Goal: Task Accomplishment & Management: Complete application form

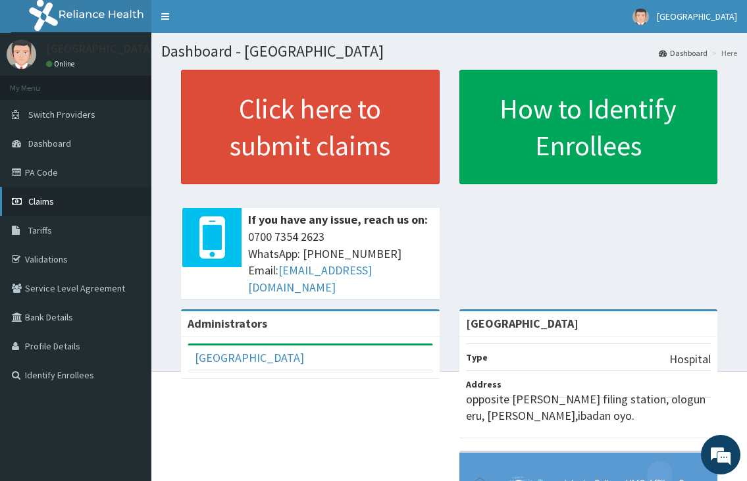
click at [59, 208] on link "Claims" at bounding box center [75, 201] width 151 height 29
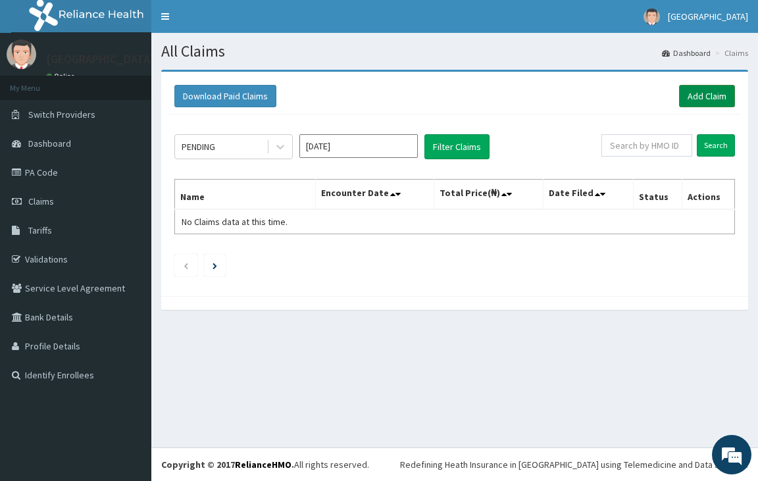
click at [713, 86] on link "Add Claim" at bounding box center [707, 96] width 56 height 22
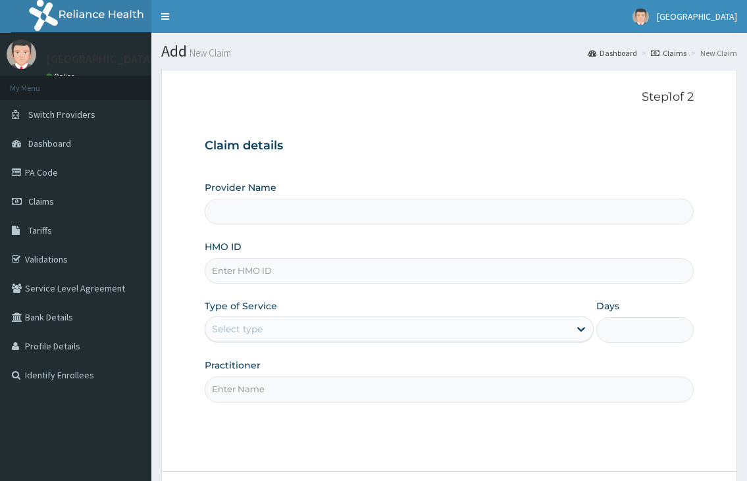
click at [245, 274] on input "HMO ID" at bounding box center [449, 271] width 488 height 26
type input "[GEOGRAPHIC_DATA]"
type input "FMP/10037/D"
click at [253, 328] on div "Select type" at bounding box center [237, 328] width 51 height 13
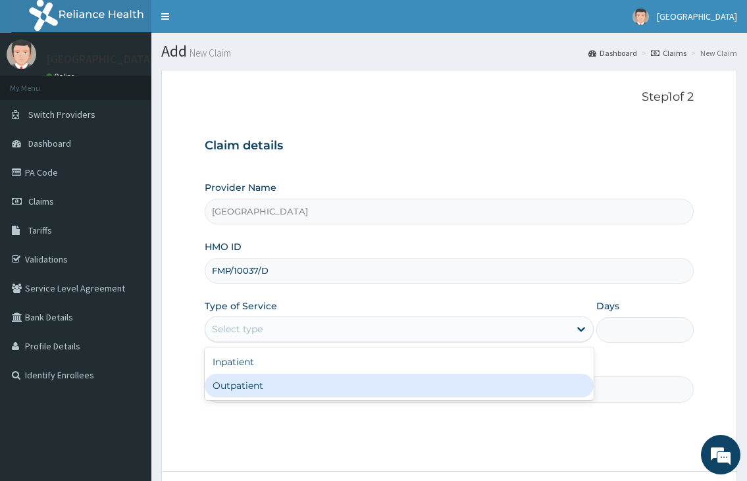
click at [245, 387] on div "Outpatient" at bounding box center [399, 386] width 388 height 24
type input "1"
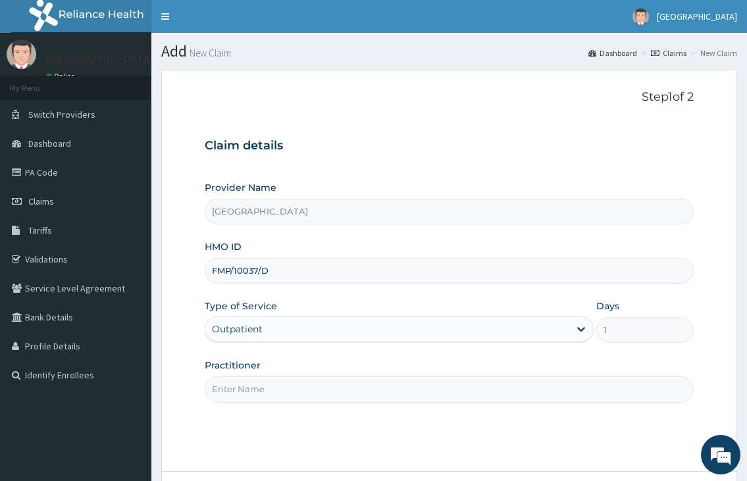
click at [242, 386] on input "Practitioner" at bounding box center [449, 389] width 488 height 26
type input "DR. FAWOLE"
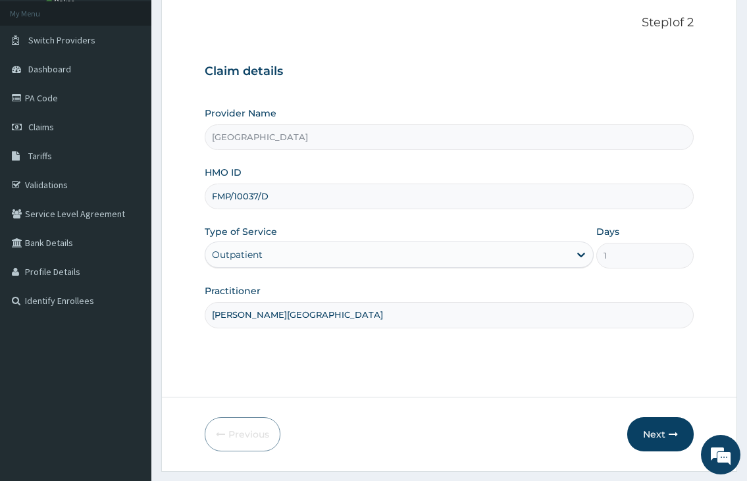
scroll to position [109, 0]
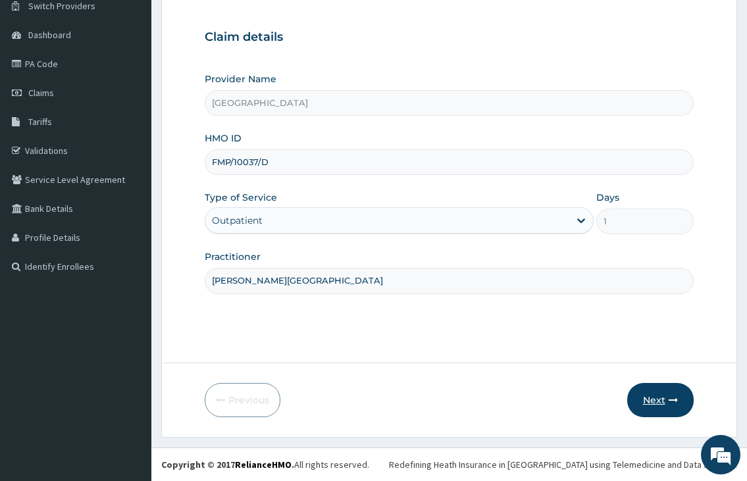
click at [655, 397] on button "Next" at bounding box center [660, 400] width 66 height 34
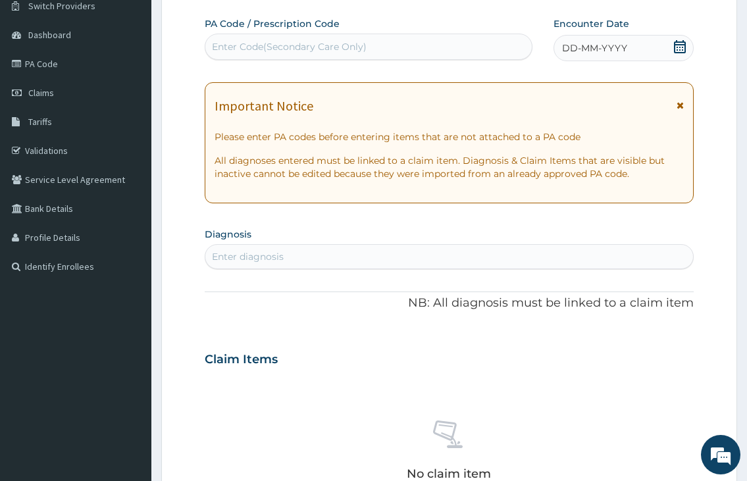
click at [673, 44] on icon at bounding box center [679, 46] width 13 height 13
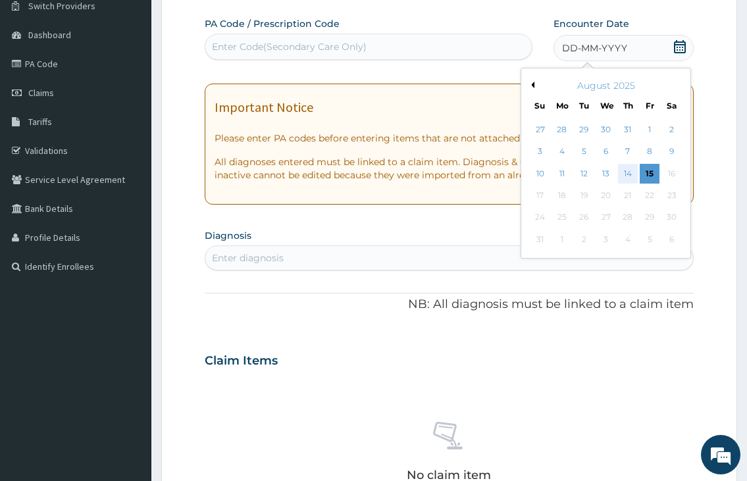
click at [628, 181] on div "14" at bounding box center [627, 174] width 20 height 20
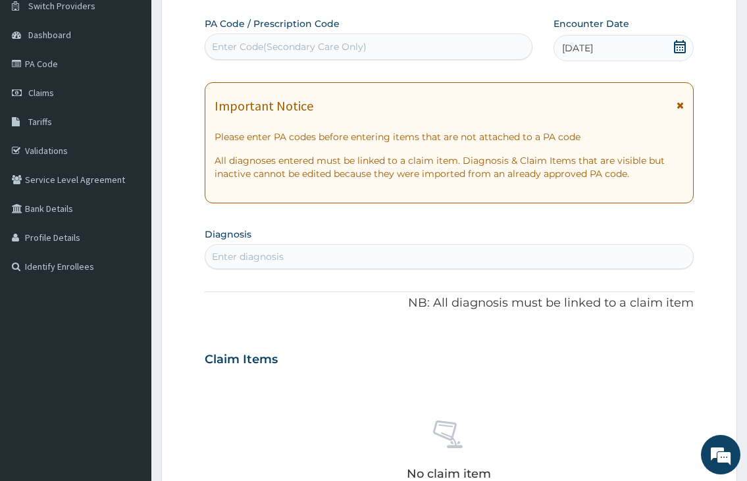
click at [238, 253] on div "Enter diagnosis" at bounding box center [248, 256] width 72 height 13
type input "SOFT TISSUE"
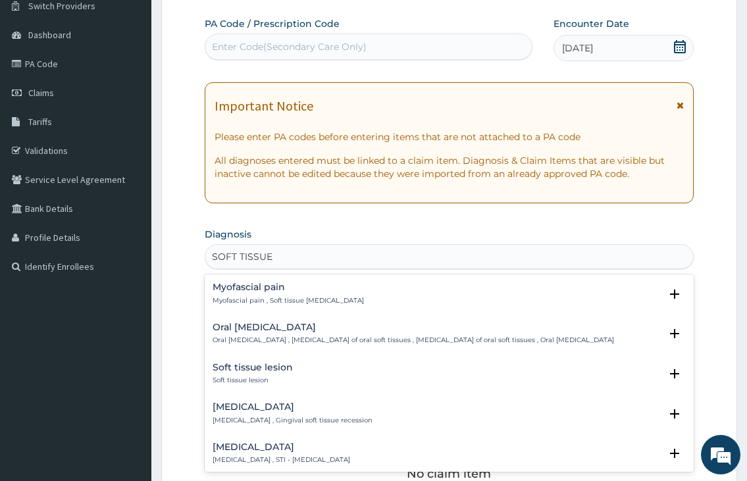
click at [296, 456] on p "Soft tissue injury , STI - Soft tissue injury" at bounding box center [282, 459] width 138 height 9
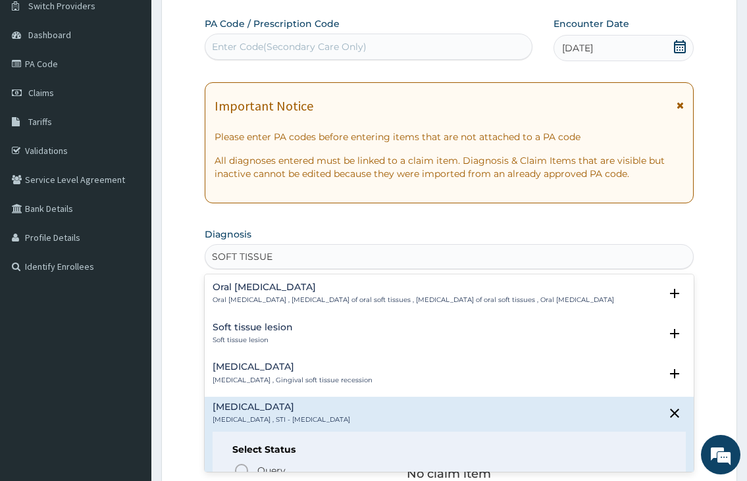
scroll to position [66, 0]
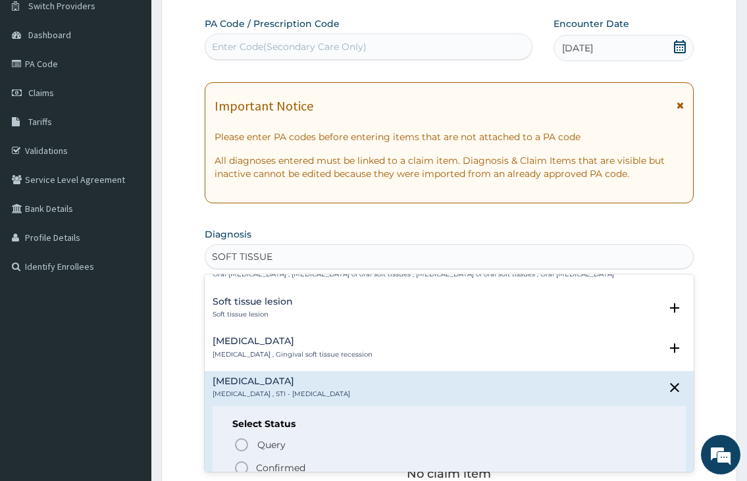
click at [241, 470] on icon "status option filled" at bounding box center [242, 468] width 16 height 16
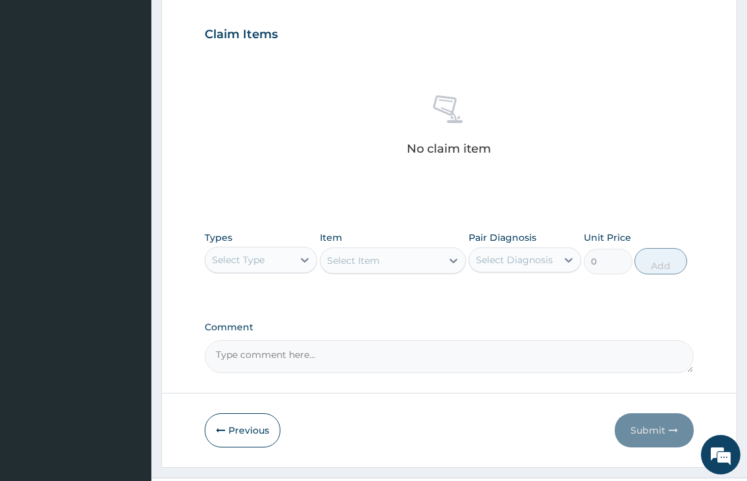
scroll to position [468, 0]
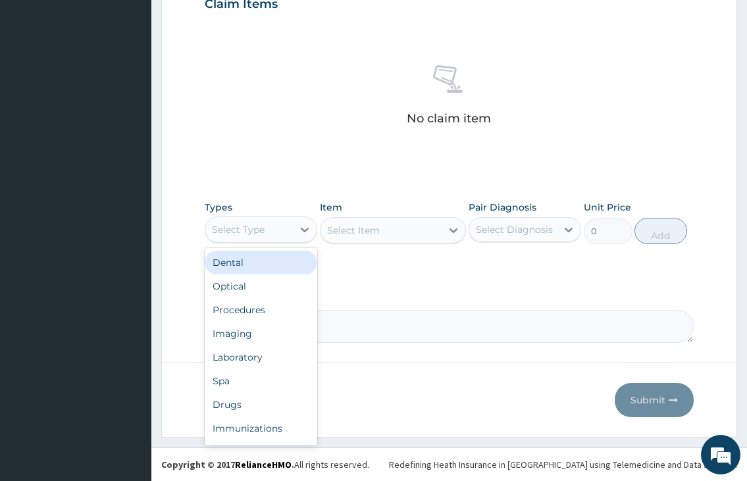
click at [242, 223] on div "Select Type" at bounding box center [238, 229] width 53 height 13
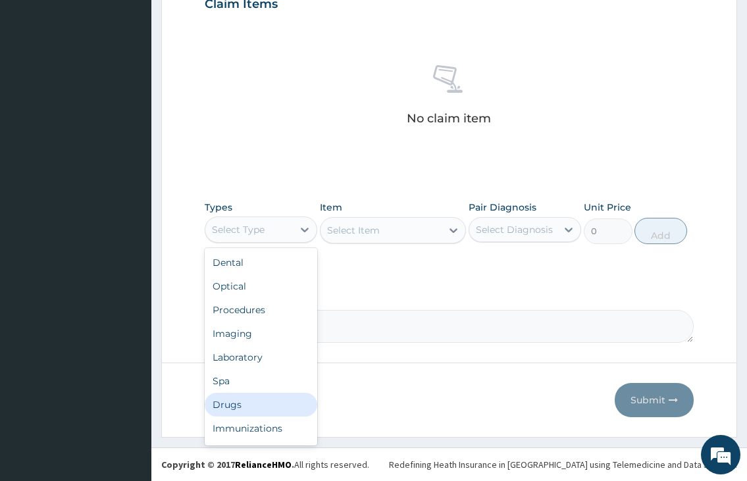
click at [226, 405] on div "Drugs" at bounding box center [261, 405] width 113 height 24
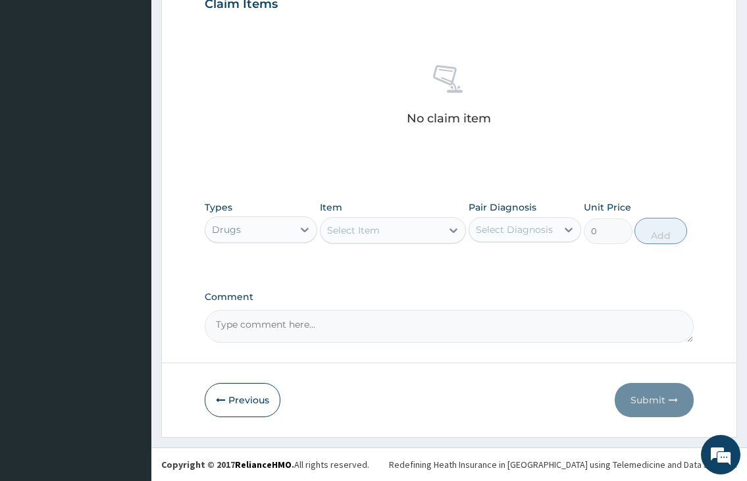
click at [332, 224] on div "Select Item" at bounding box center [353, 230] width 53 height 13
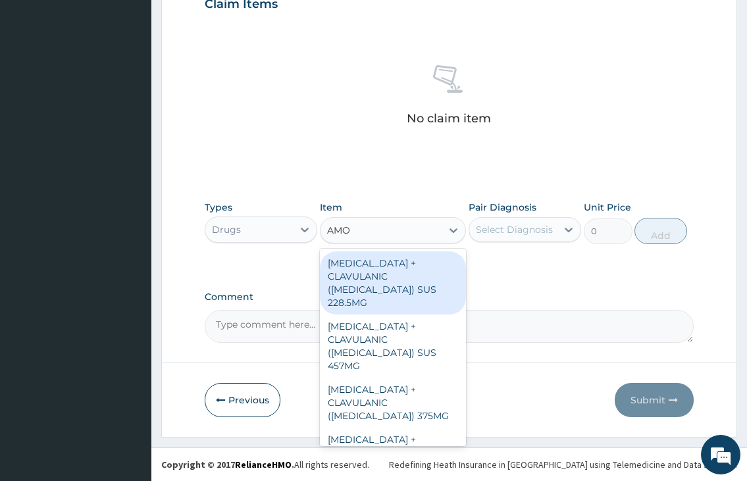
type input "AMOX"
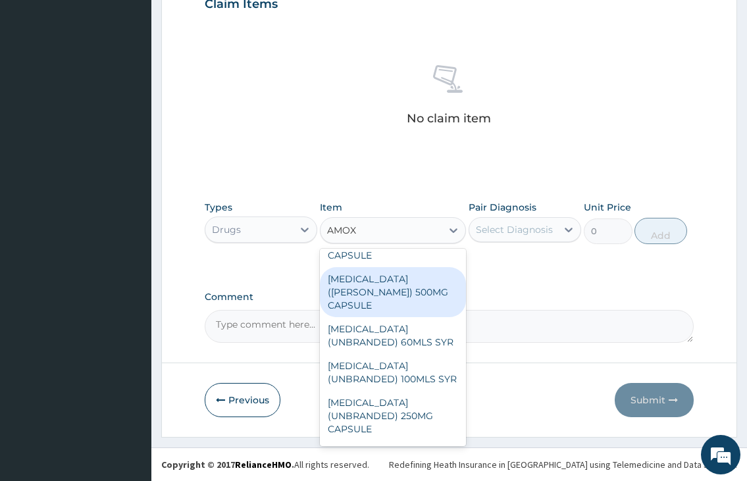
scroll to position [556, 0]
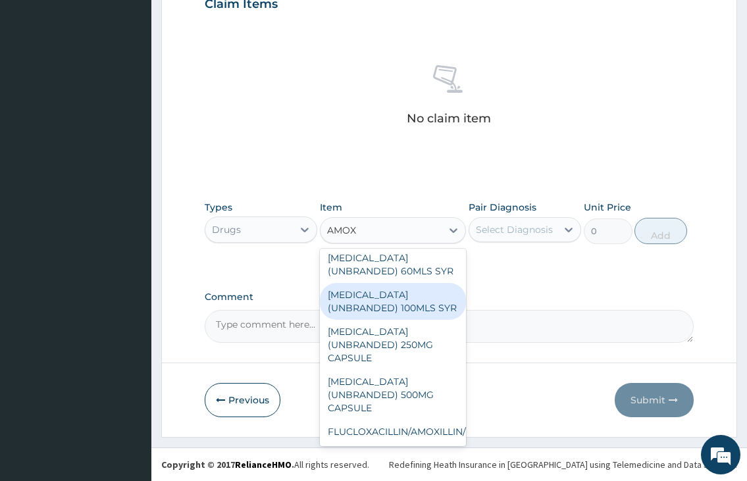
click at [423, 283] on div "AMOXICILLIN (UNBRANDED) 100MLS SYR" at bounding box center [393, 301] width 147 height 37
type input "1200"
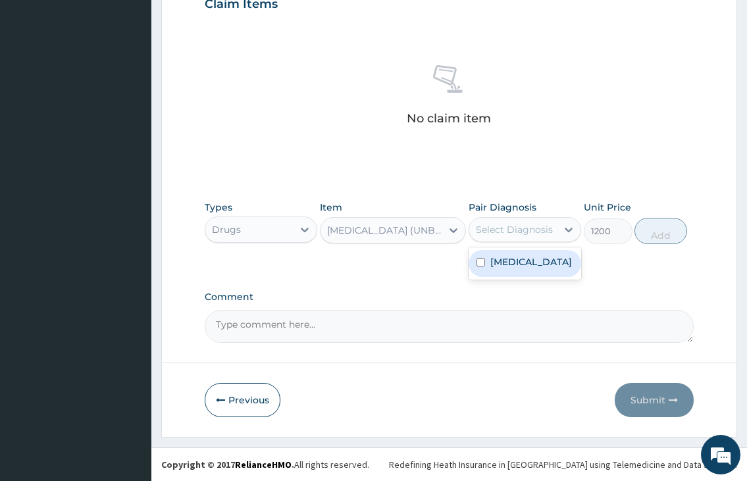
click at [521, 236] on div "Select Diagnosis" at bounding box center [514, 229] width 77 height 13
click at [508, 264] on label "Soft tissue injury" at bounding box center [531, 261] width 82 height 13
checkbox input "true"
click at [665, 226] on button "Add" at bounding box center [660, 231] width 53 height 26
type input "0"
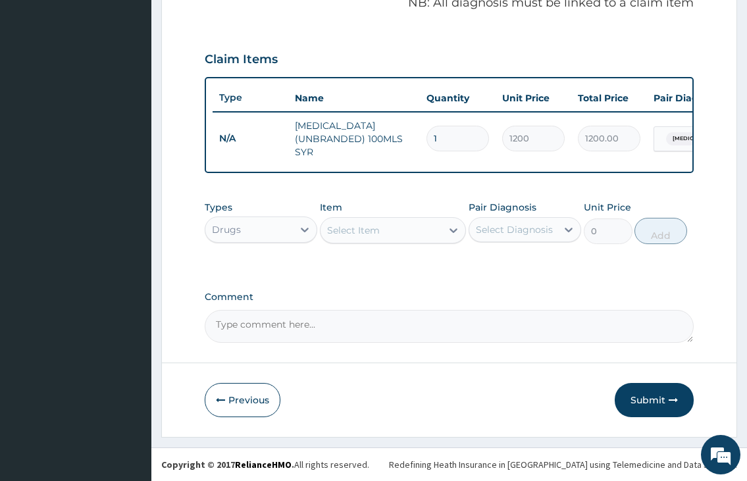
scroll to position [424, 0]
click at [398, 230] on div "Select Item" at bounding box center [381, 230] width 122 height 21
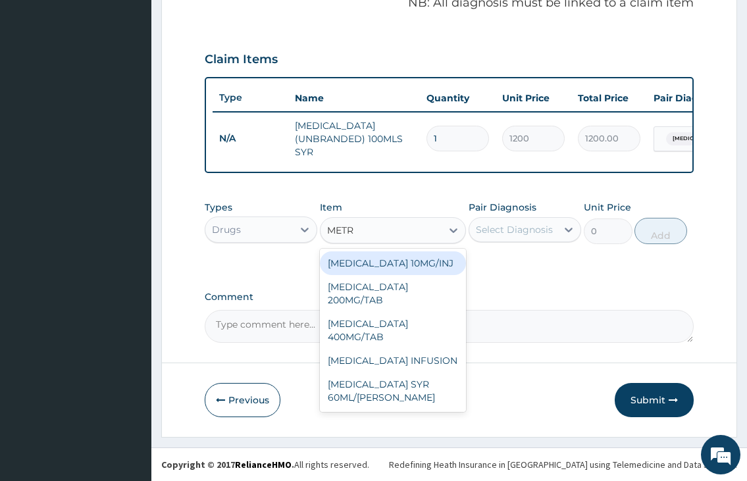
type input "METRO"
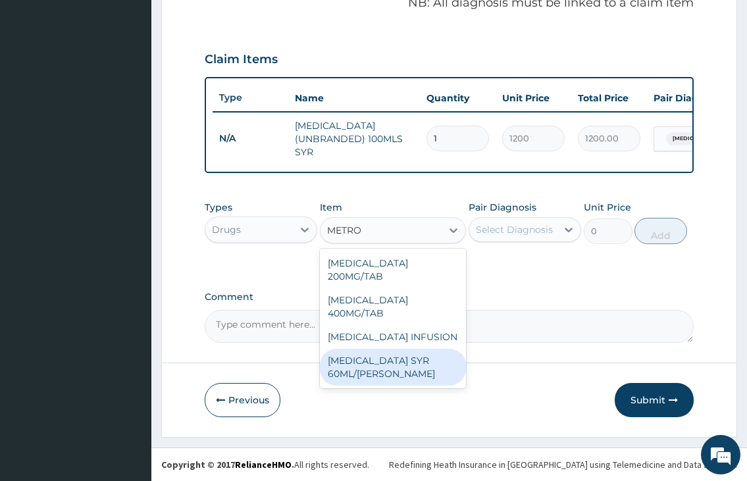
click at [374, 369] on div "METRONIDAZOLE SYR 60ML/BOTT" at bounding box center [393, 367] width 147 height 37
type input "500"
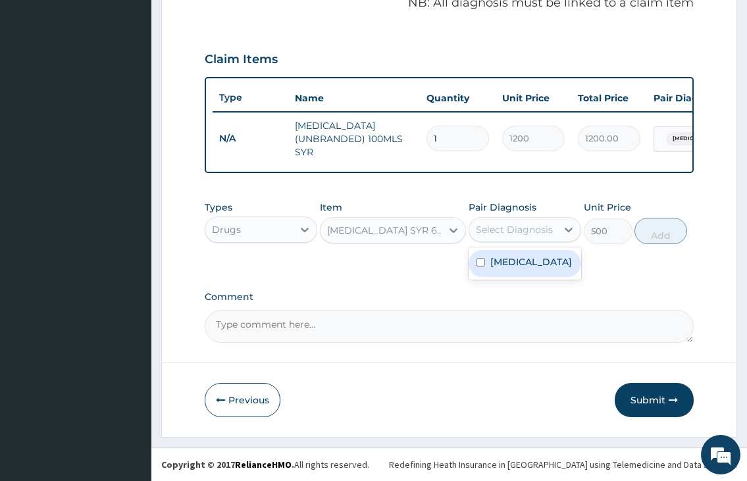
click at [532, 223] on div "Select Diagnosis" at bounding box center [514, 229] width 77 height 13
click at [525, 262] on label "Soft tissue injury" at bounding box center [531, 261] width 82 height 13
checkbox input "true"
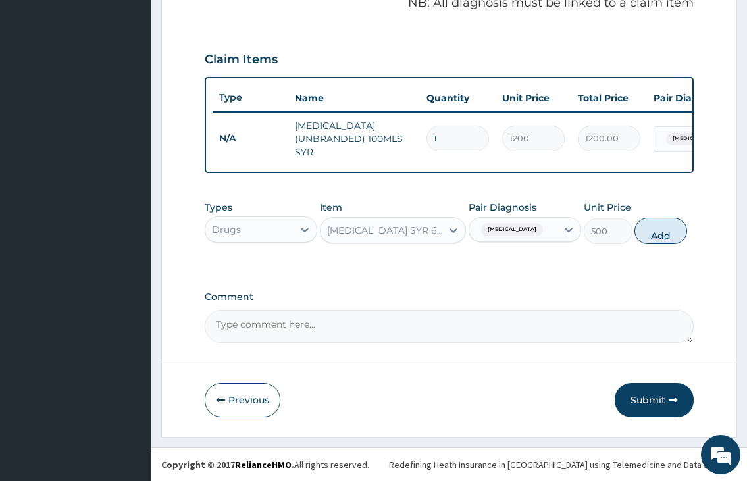
click at [672, 229] on button "Add" at bounding box center [660, 231] width 53 height 26
type input "0"
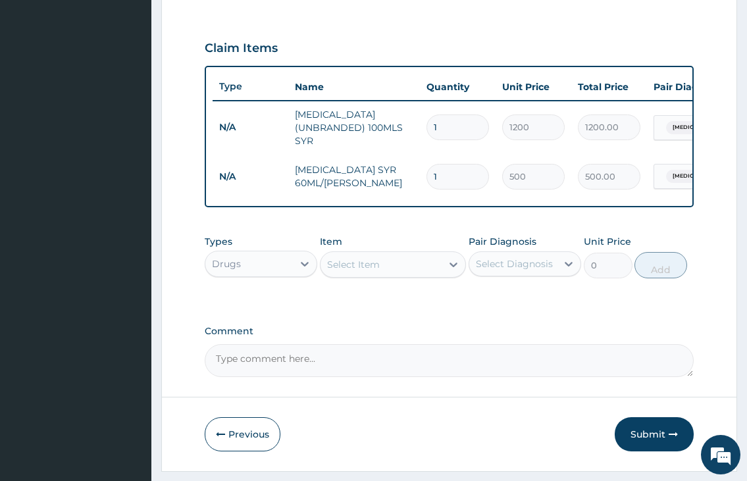
click at [332, 271] on div "Select Item" at bounding box center [353, 264] width 53 height 13
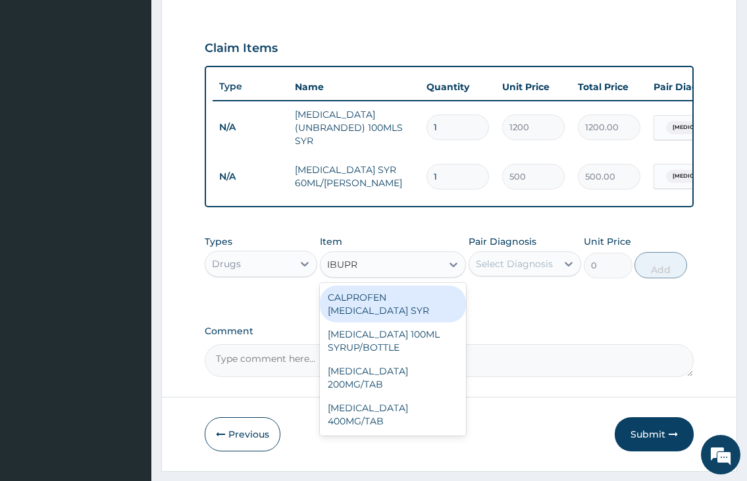
type input "IBUPRO"
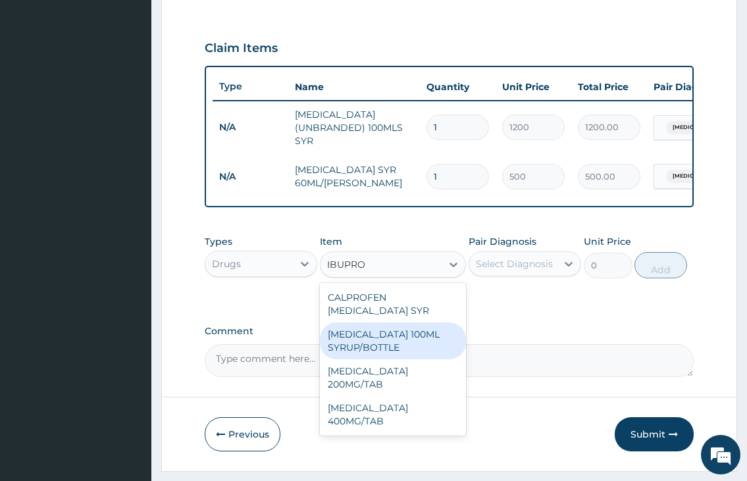
click at [402, 353] on div "IBUPROFEN 100ML SYRUP/BOTTLE" at bounding box center [393, 340] width 147 height 37
type input "650"
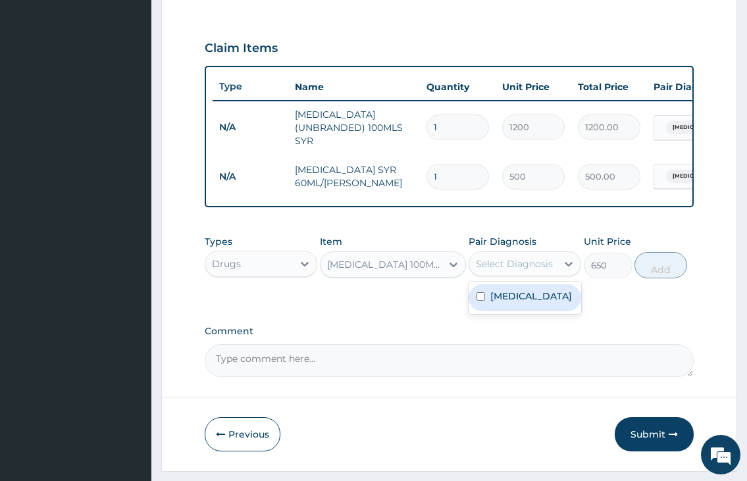
click at [533, 270] on div "Select Diagnosis" at bounding box center [514, 263] width 77 height 13
click at [520, 303] on label "Soft tissue injury" at bounding box center [531, 296] width 82 height 13
checkbox input "true"
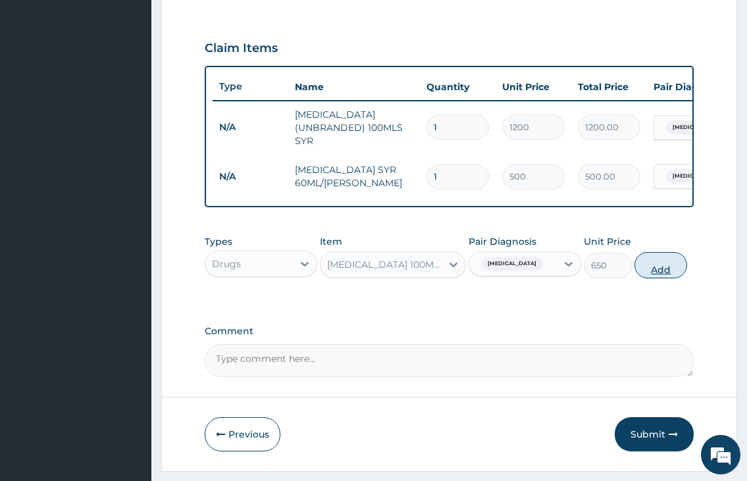
click at [642, 276] on button "Add" at bounding box center [660, 265] width 53 height 26
type input "0"
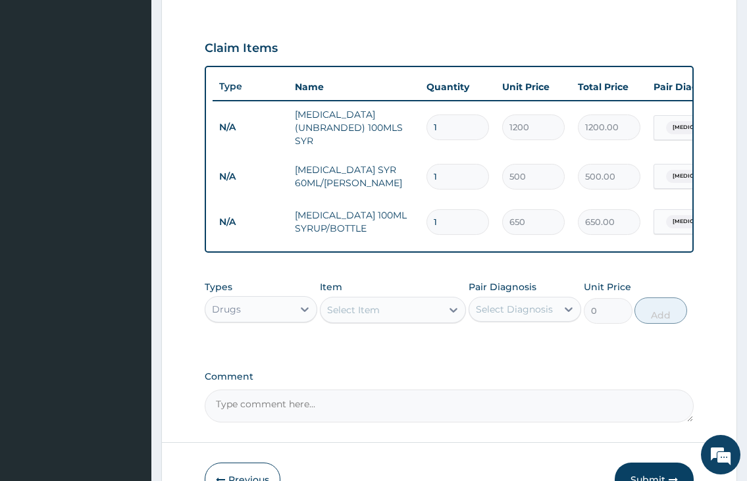
click at [344, 317] on div "Select Item" at bounding box center [353, 309] width 53 height 13
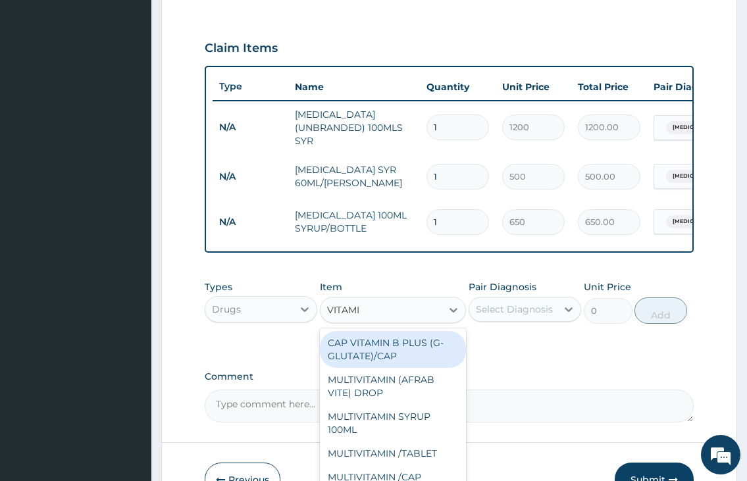
type input "VITAMIN"
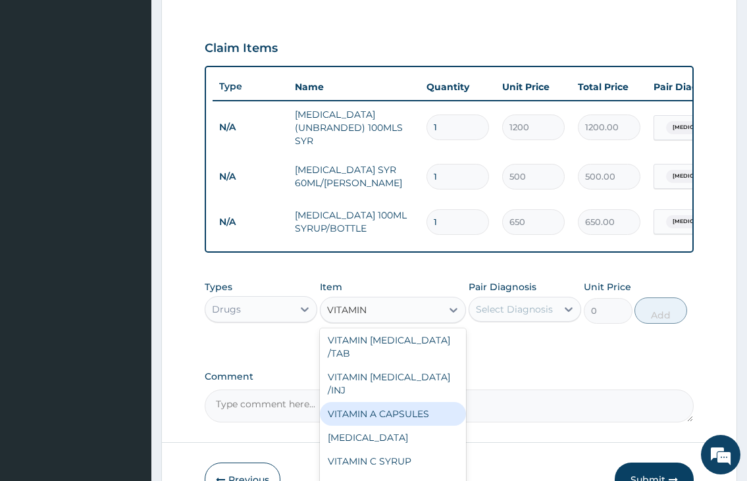
scroll to position [229, 0]
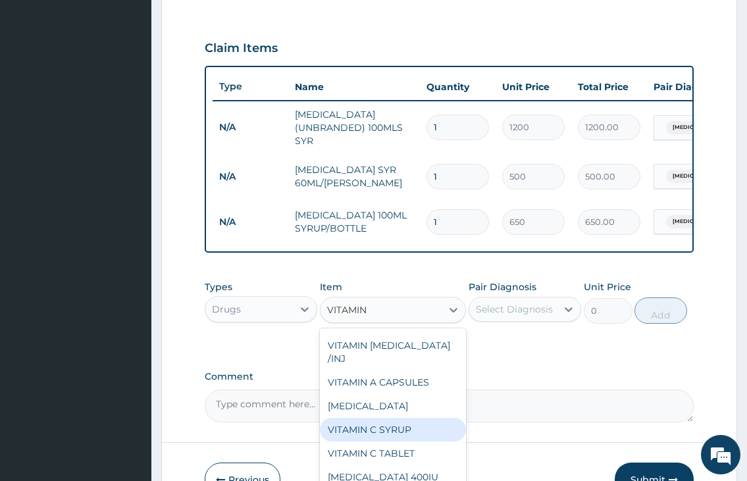
click at [394, 436] on div "VITAMIN C SYRUP" at bounding box center [393, 430] width 147 height 24
type input "500"
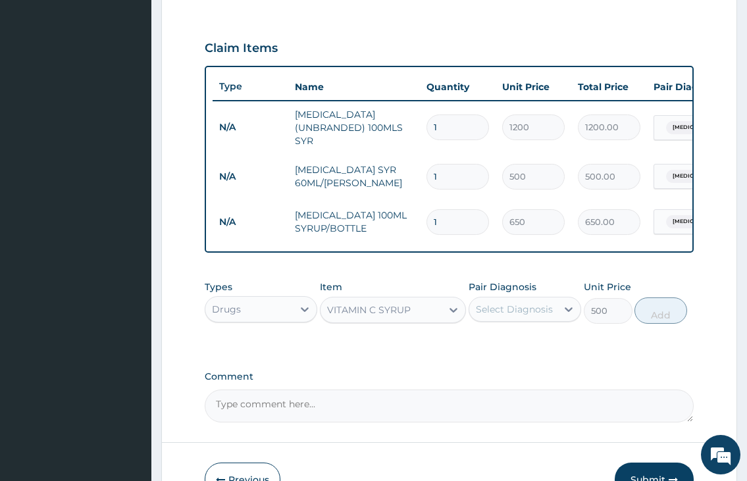
click at [538, 320] on div "Select Diagnosis" at bounding box center [513, 309] width 88 height 21
click at [524, 348] on label "Soft tissue injury" at bounding box center [531, 341] width 82 height 13
checkbox input "true"
click at [666, 324] on button "Add" at bounding box center [660, 310] width 53 height 26
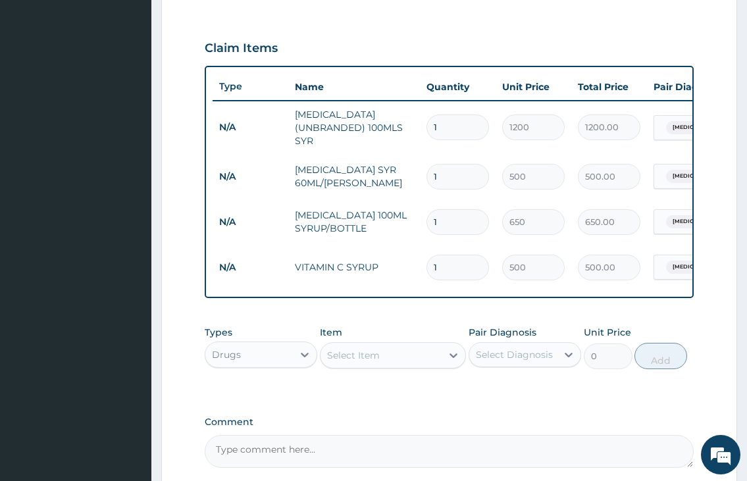
click at [272, 361] on div "Drugs" at bounding box center [249, 354] width 88 height 21
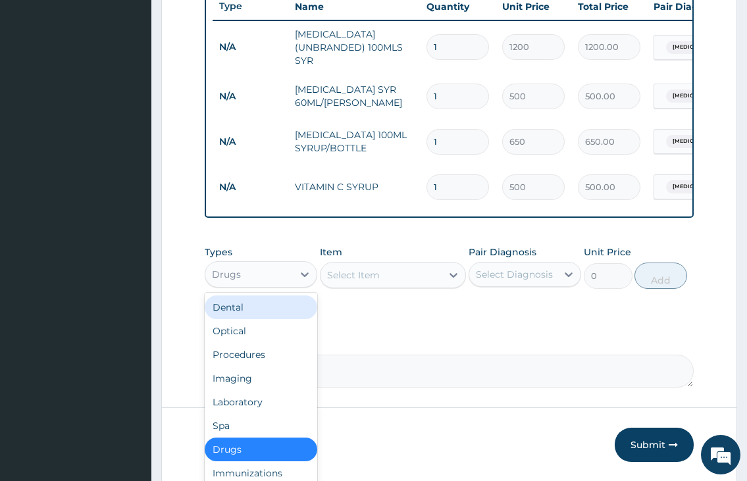
scroll to position [555, 0]
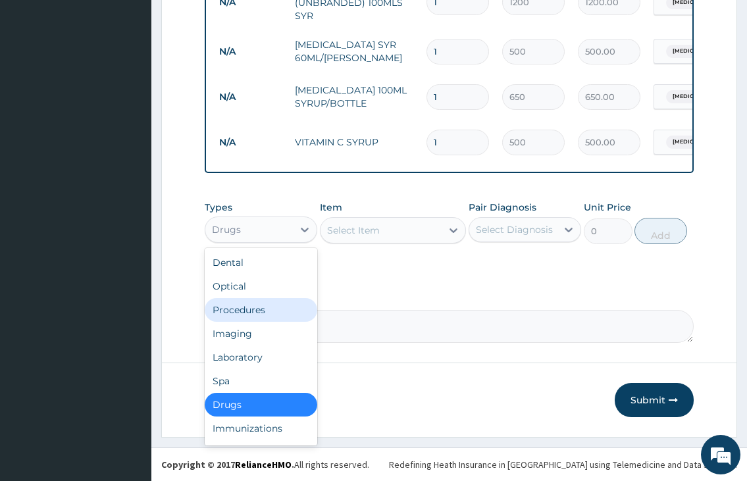
click at [256, 310] on div "Procedures" at bounding box center [261, 310] width 113 height 24
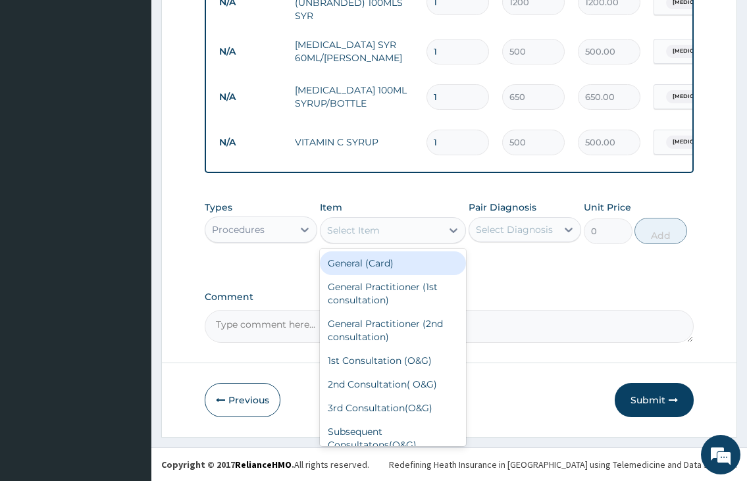
click at [371, 241] on div "Select Item" at bounding box center [381, 230] width 122 height 21
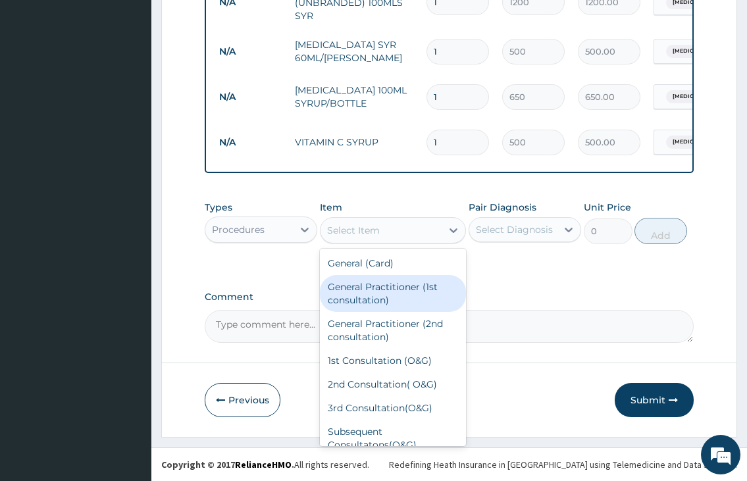
click at [374, 295] on div "General Practitioner (1st consultation)" at bounding box center [393, 293] width 147 height 37
type input "2000"
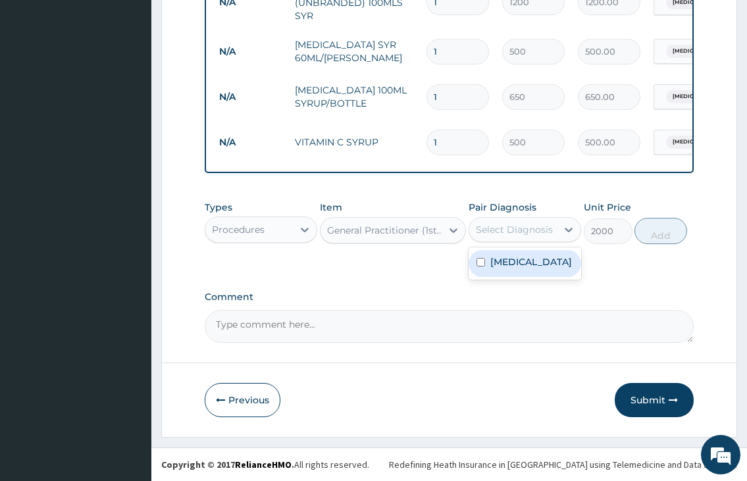
click at [490, 236] on div "Select Diagnosis" at bounding box center [514, 229] width 77 height 13
click at [483, 267] on input "checkbox" at bounding box center [480, 262] width 9 height 9
checkbox input "true"
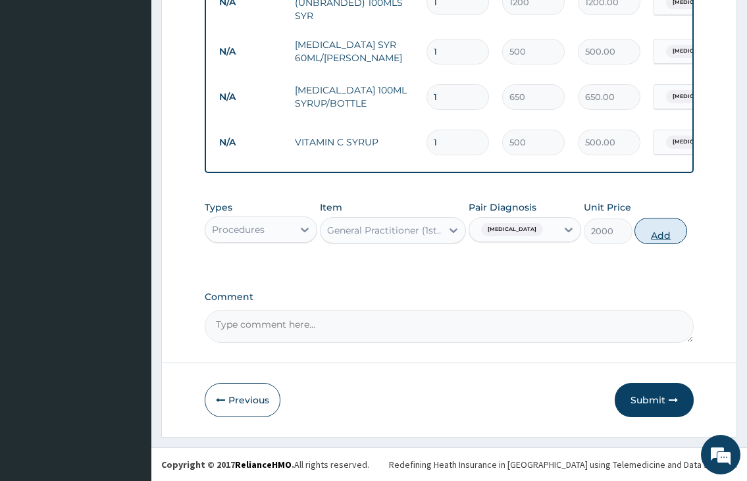
click at [661, 244] on button "Add" at bounding box center [660, 231] width 53 height 26
type input "0"
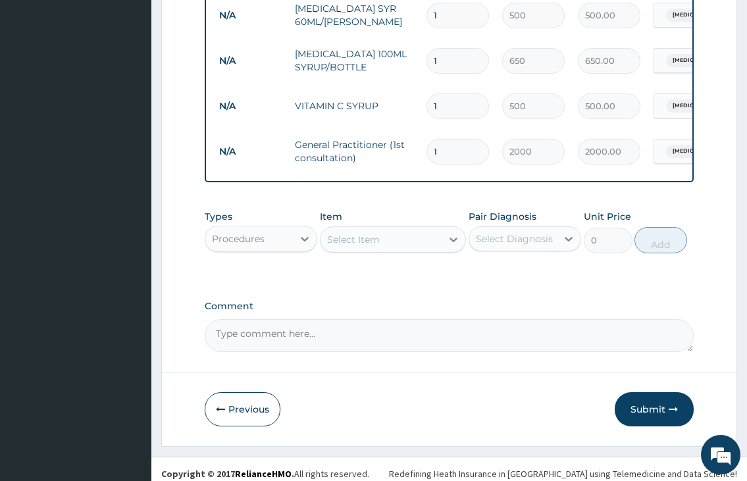
scroll to position [605, 0]
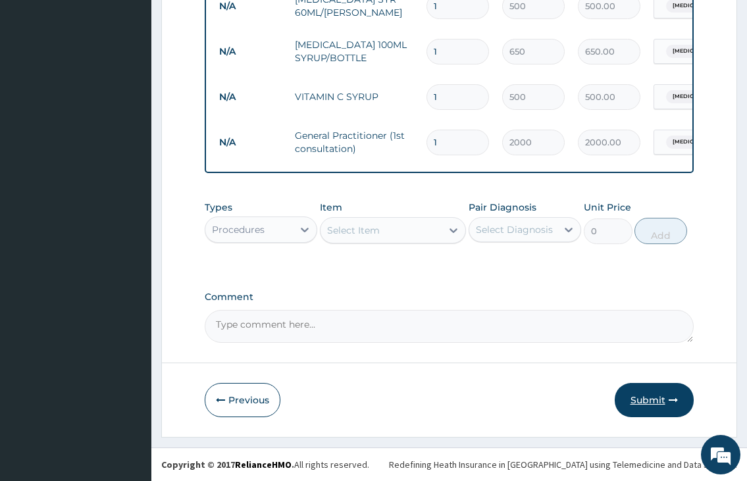
click at [665, 396] on button "Submit" at bounding box center [654, 400] width 79 height 34
